Goal: Transaction & Acquisition: Purchase product/service

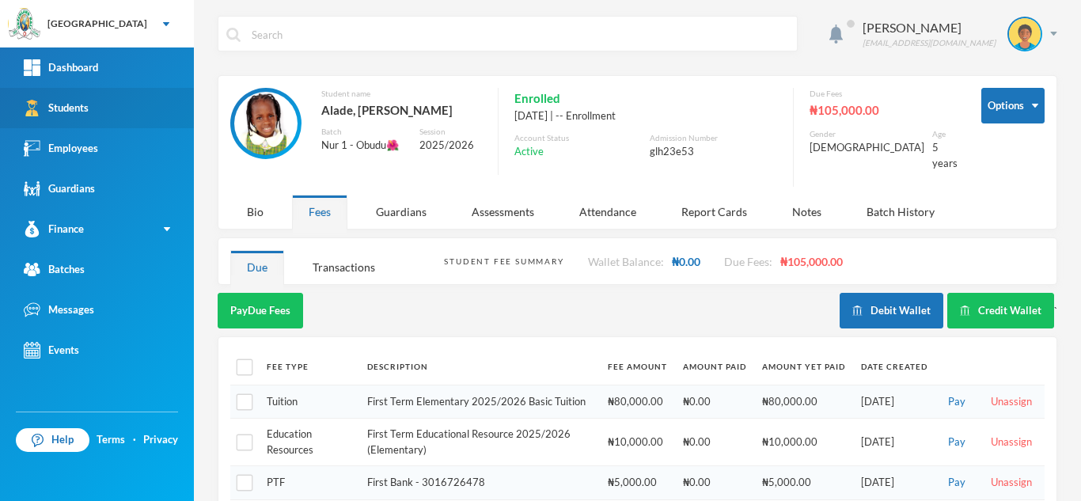
drag, startPoint x: 0, startPoint y: 0, endPoint x: 67, endPoint y: 113, distance: 131.7
click at [67, 113] on div "Students" at bounding box center [56, 108] width 65 height 17
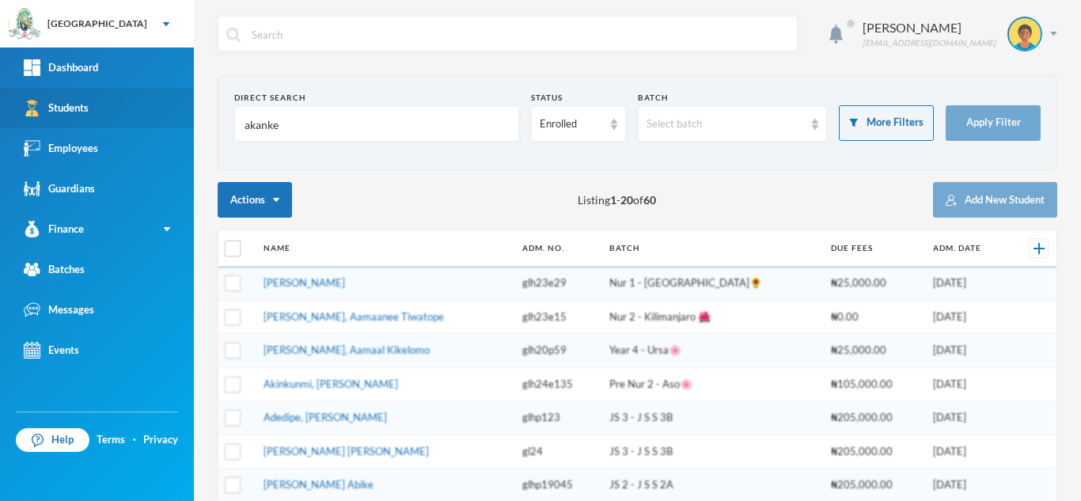
drag, startPoint x: 294, startPoint y: 131, endPoint x: 104, endPoint y: 101, distance: 192.4
click at [104, 101] on div "Greenland Hall Your Bluebic Account Greenland Hall Add a New School Dashboard S…" at bounding box center [540, 250] width 1081 height 501
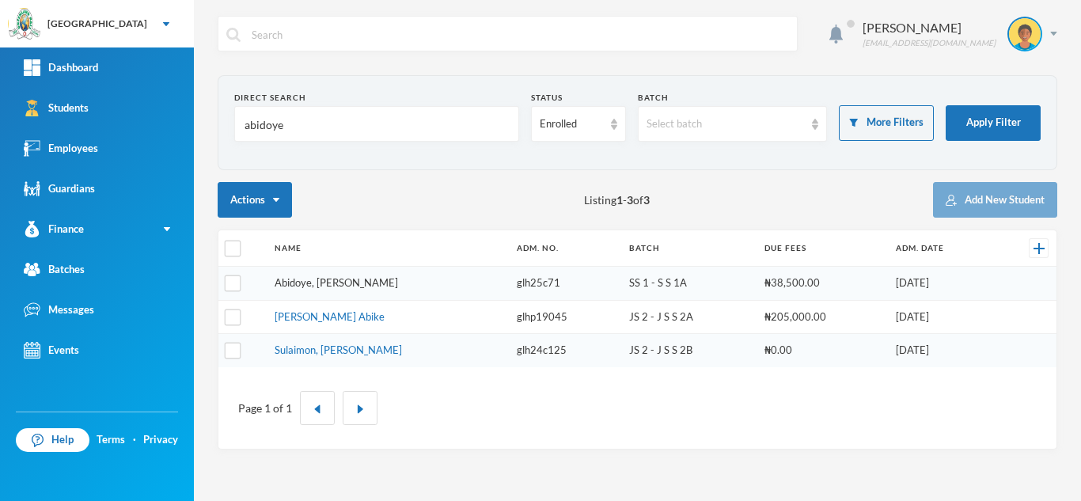
type input "abidoye"
click at [329, 287] on link "Abidoye, [PERSON_NAME]" at bounding box center [336, 282] width 123 height 13
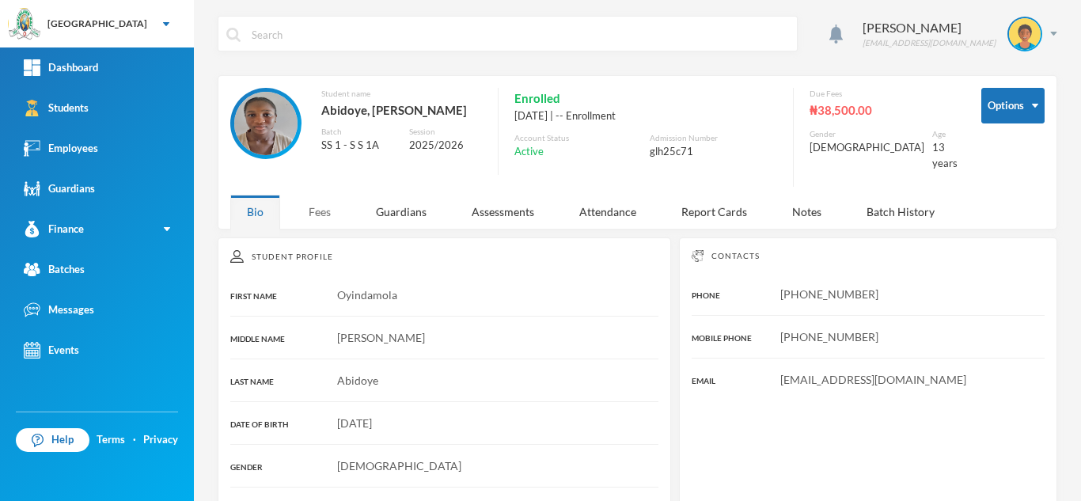
click at [330, 203] on div "Fees" at bounding box center [319, 212] width 55 height 34
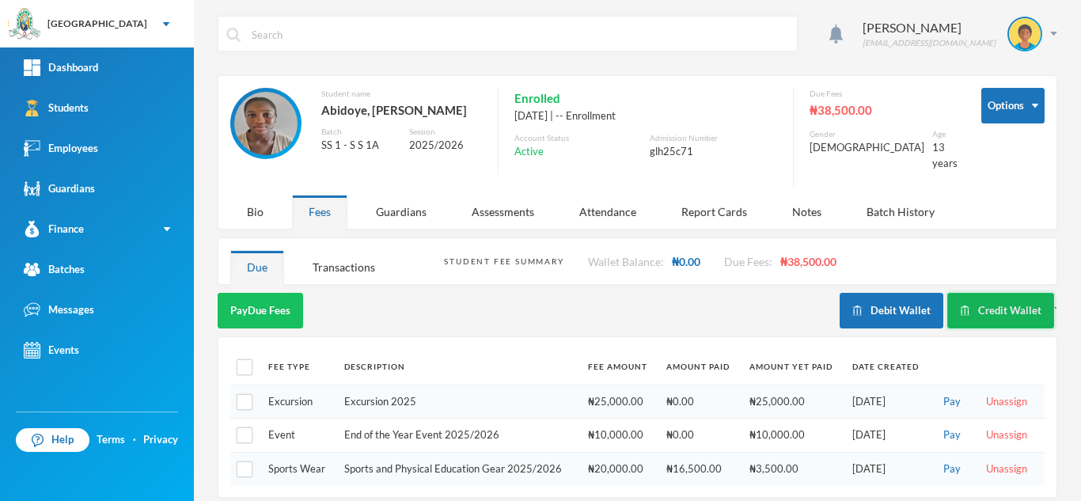
click at [982, 294] on button "Credit Wallet" at bounding box center [1001, 311] width 107 height 36
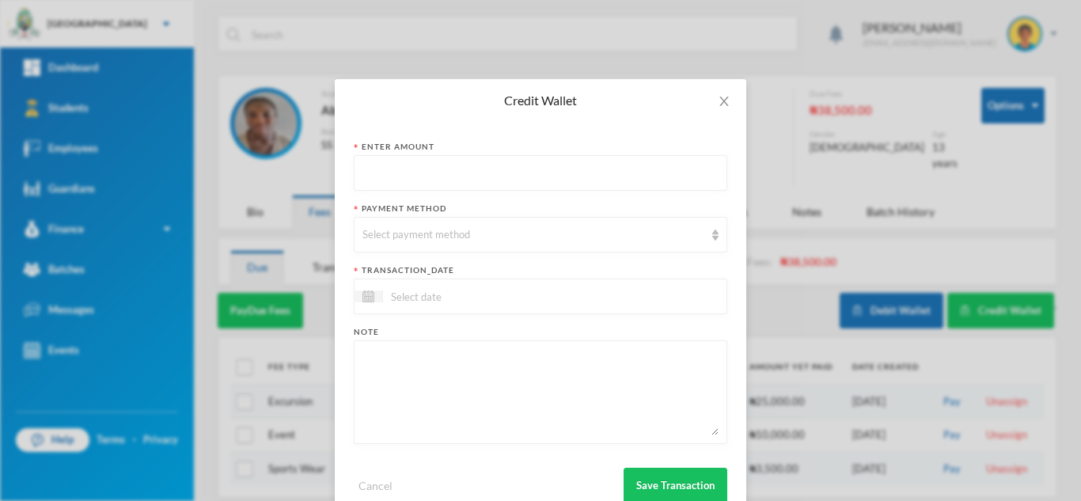
click at [409, 172] on input "text" at bounding box center [541, 174] width 356 height 36
type input "2000"
click at [408, 241] on div "Select payment method" at bounding box center [534, 235] width 342 height 16
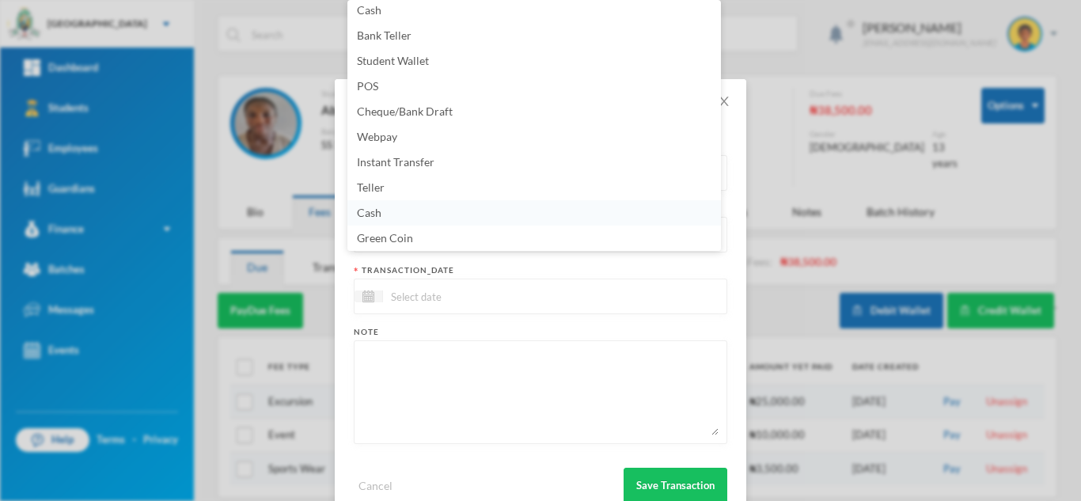
scroll to position [3, 0]
click at [406, 164] on span "Instant Transfer" at bounding box center [396, 164] width 78 height 13
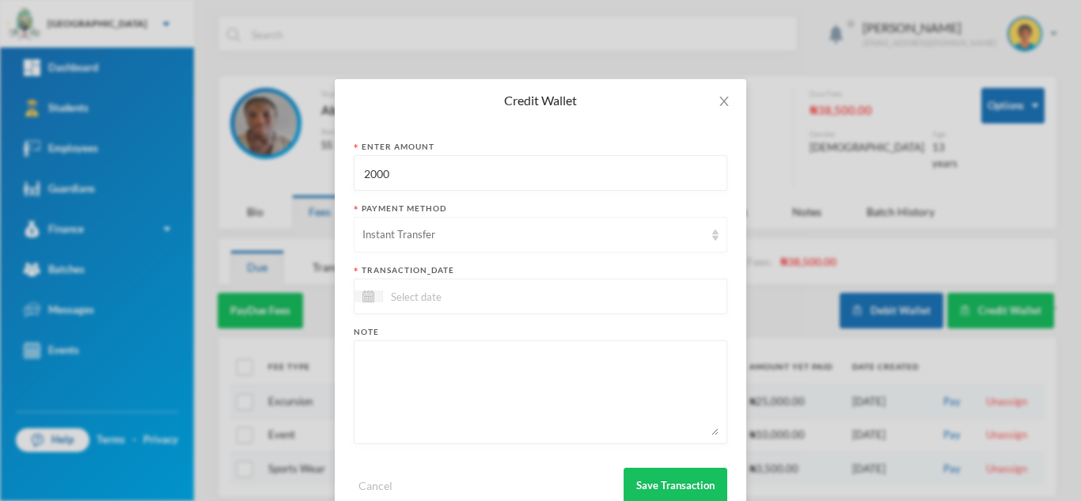
click at [490, 223] on div "Instant Transfer" at bounding box center [541, 235] width 374 height 36
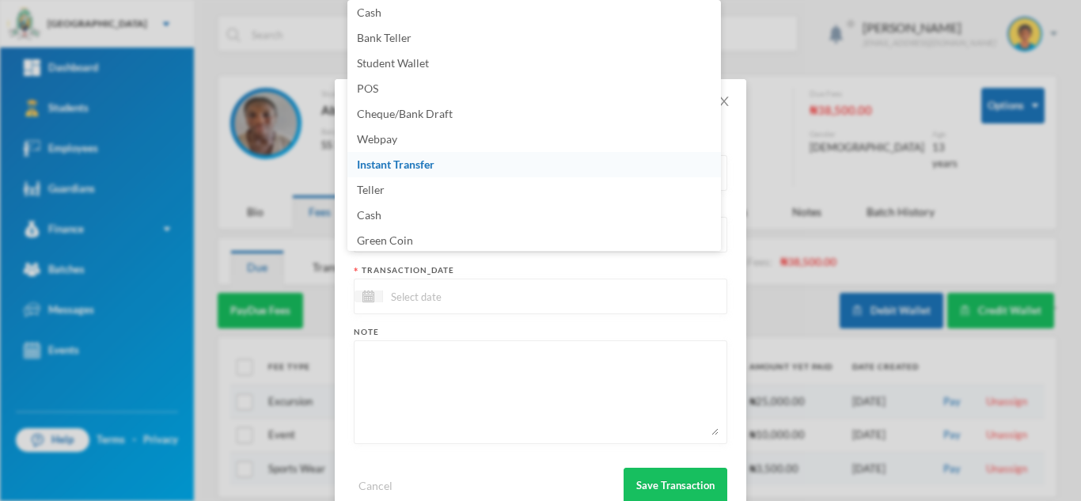
scroll to position [161, 0]
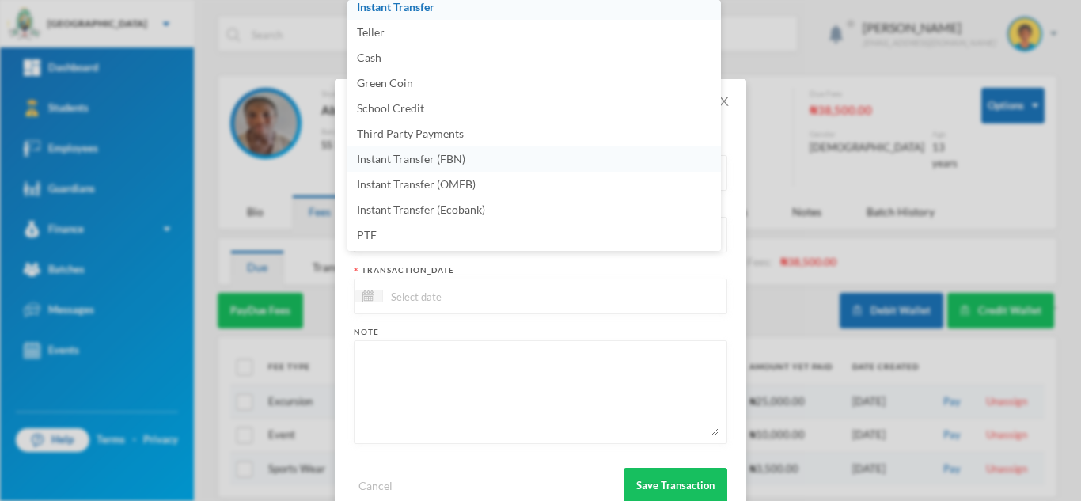
click at [458, 154] on span "Instant Transfer (FBN)" at bounding box center [411, 158] width 108 height 13
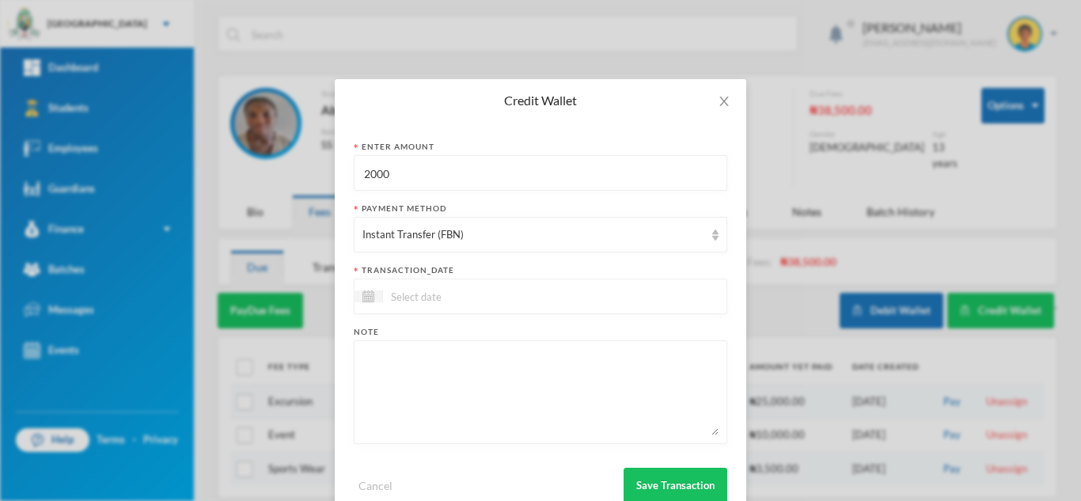
click at [561, 288] on div at bounding box center [541, 297] width 374 height 36
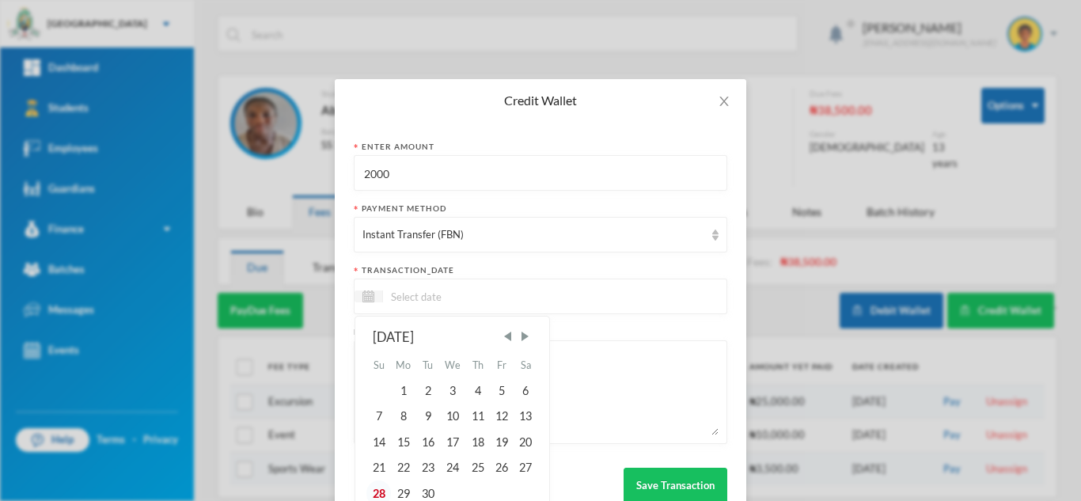
click at [380, 488] on div "28" at bounding box center [379, 493] width 24 height 25
type input "28/09/2025"
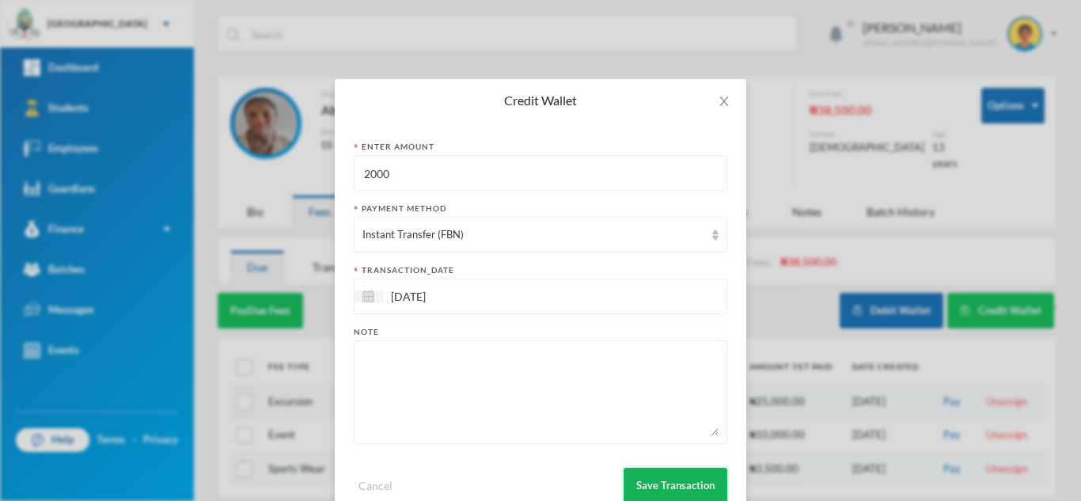
click at [661, 484] on button "Save Transaction" at bounding box center [676, 486] width 104 height 36
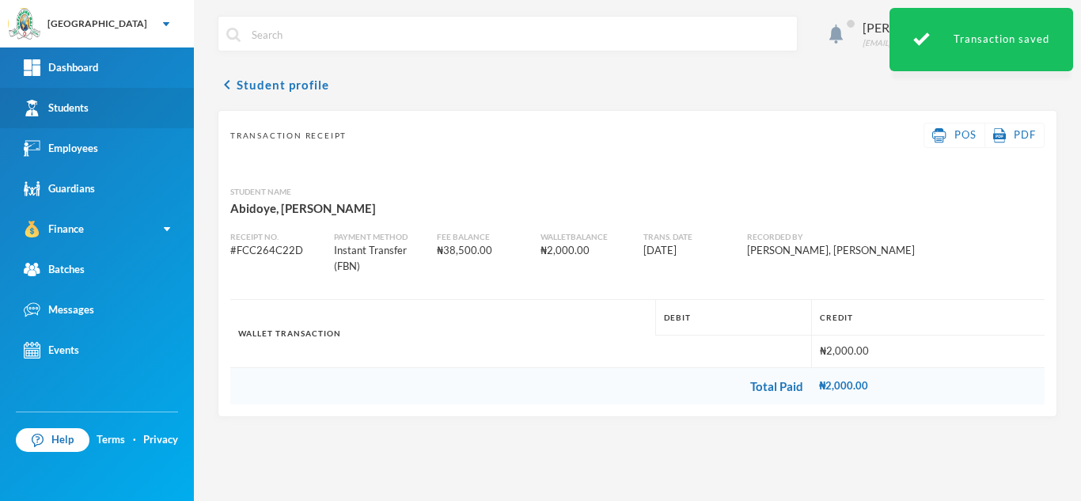
click at [106, 101] on link "Students" at bounding box center [97, 108] width 194 height 40
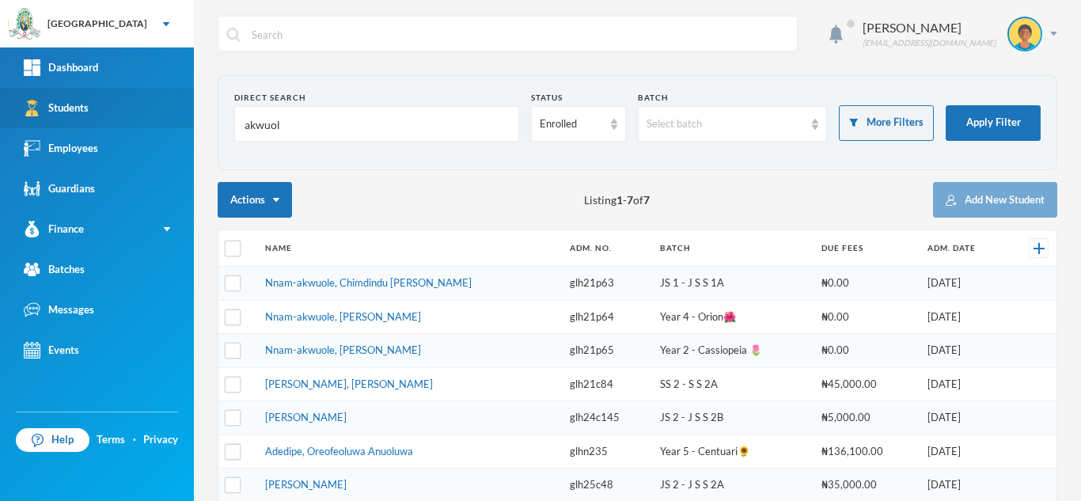
drag, startPoint x: 274, startPoint y: 125, endPoint x: 103, endPoint y: 125, distance: 171.0
click at [104, 125] on div "Greenland Hall Your Bluebic Account Greenland Hall Add a New School Dashboard S…" at bounding box center [540, 250] width 1081 height 501
type input "mgbabor"
